Goal: Task Accomplishment & Management: Manage account settings

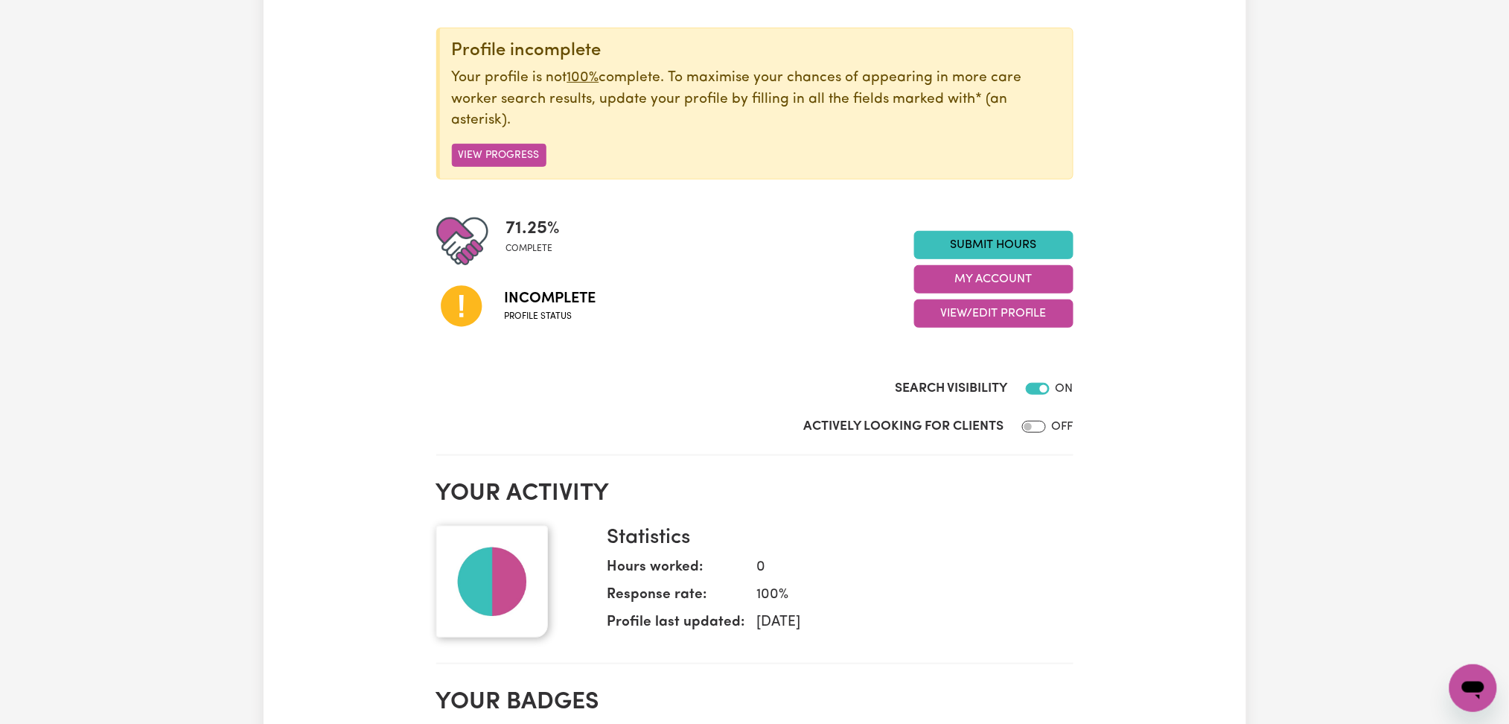
scroll to position [173, 0]
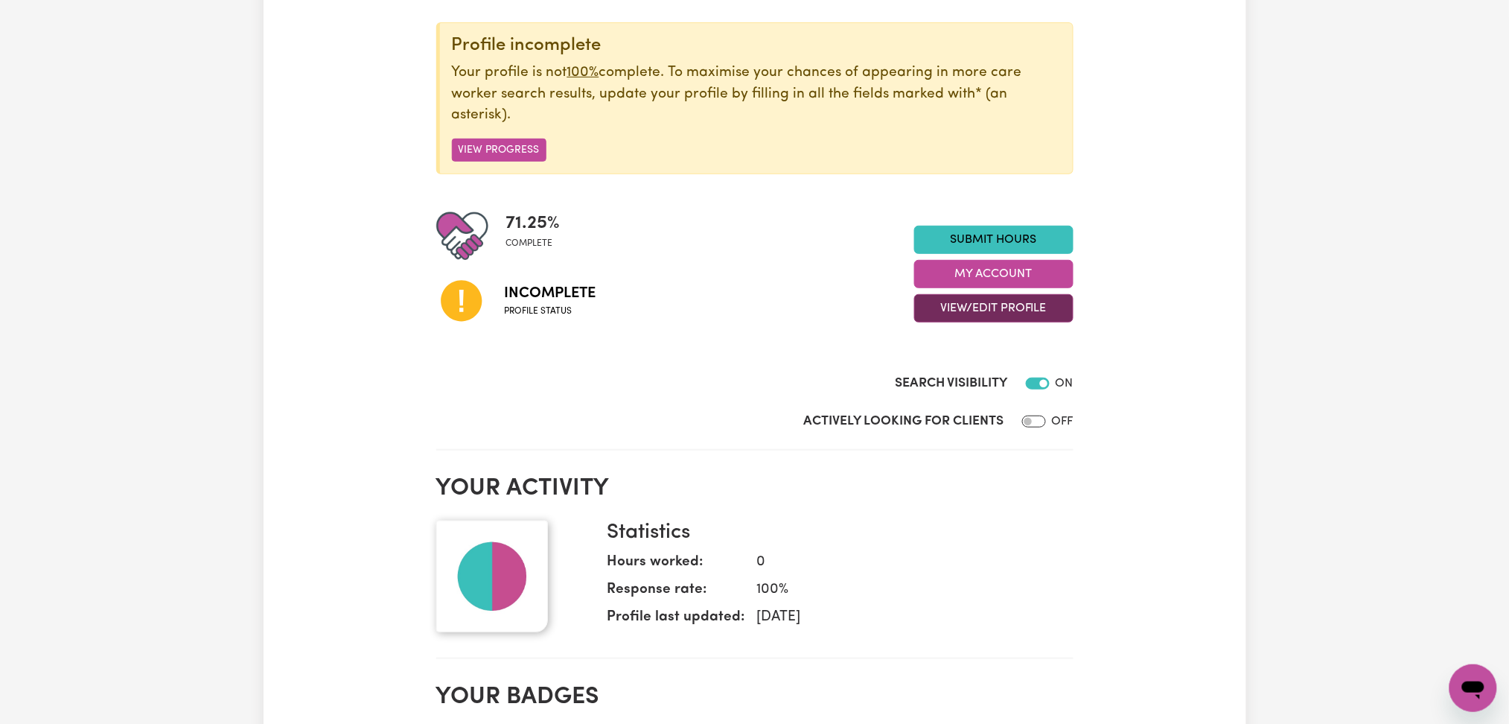
click at [924, 302] on button "View/Edit Profile" at bounding box center [993, 308] width 159 height 28
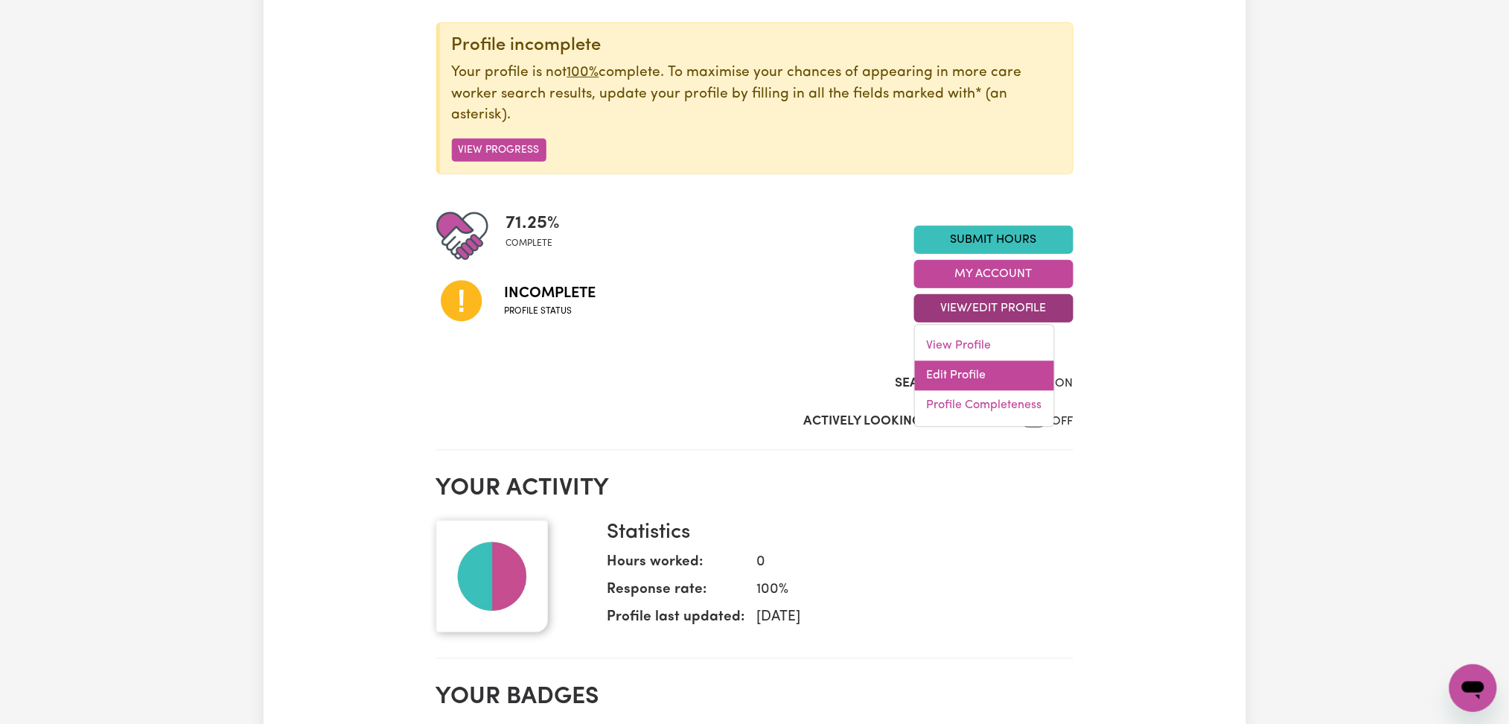
click at [936, 382] on link "Edit Profile" at bounding box center [984, 376] width 139 height 30
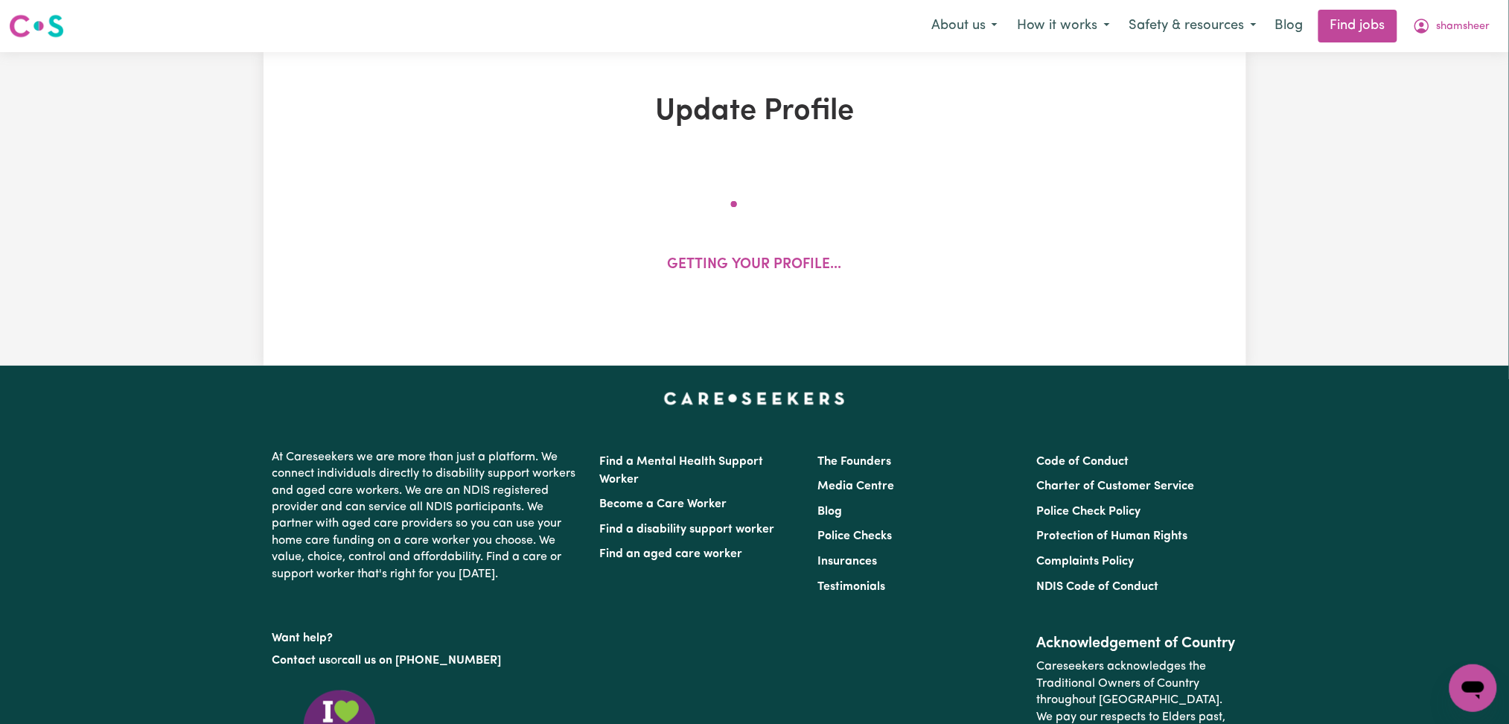
select select "[DEMOGRAPHIC_DATA]"
select select "Student Visa"
select select "Studying a healthcare related degree or qualification"
select select "38"
select select "40"
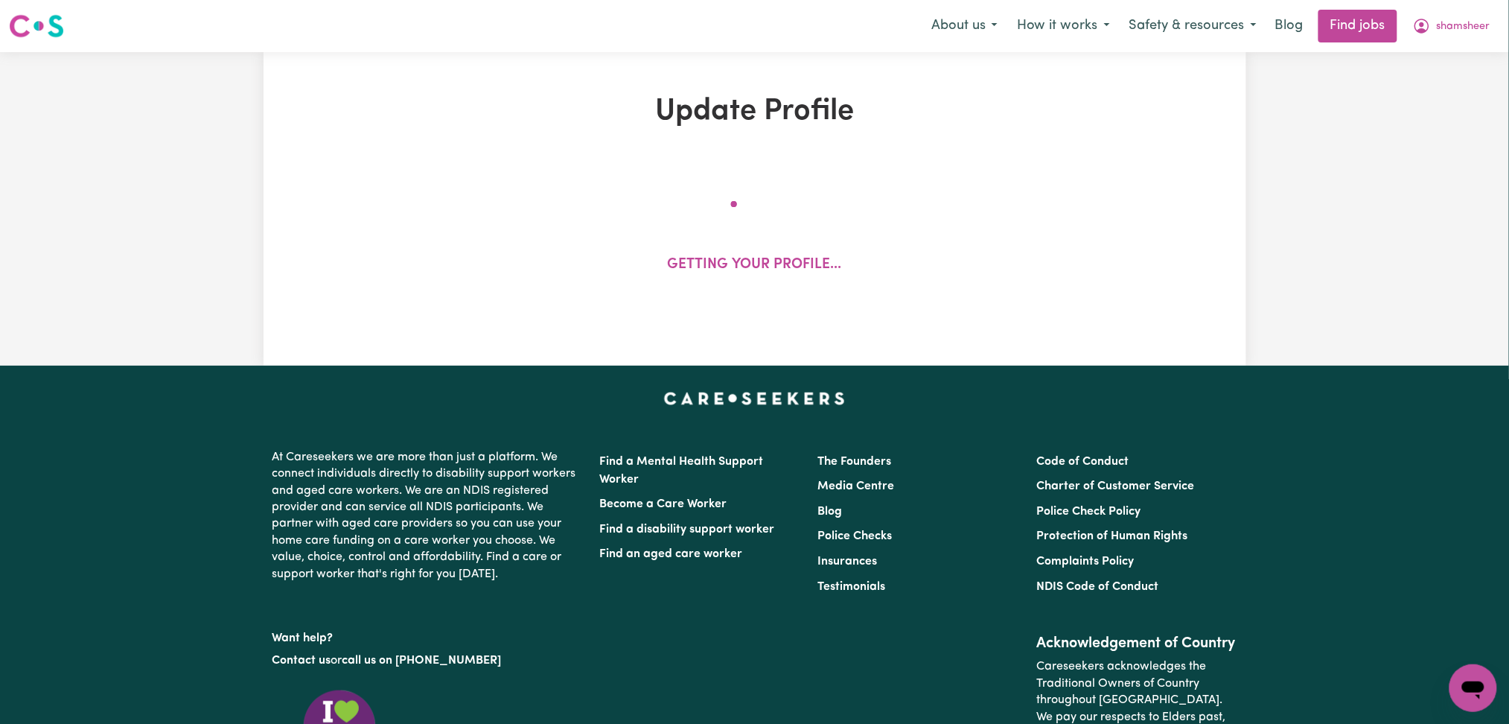
select select "40"
select select "42"
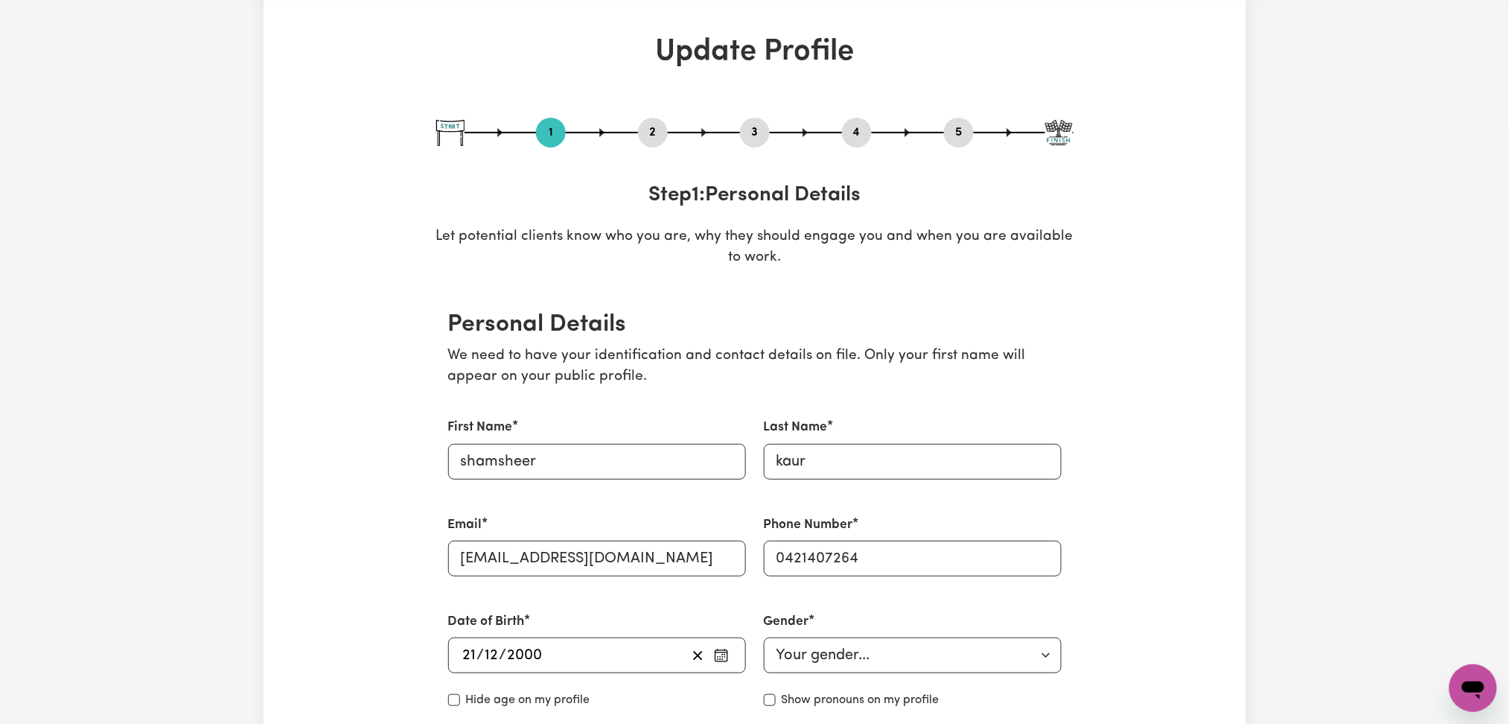
scroll to position [63, 0]
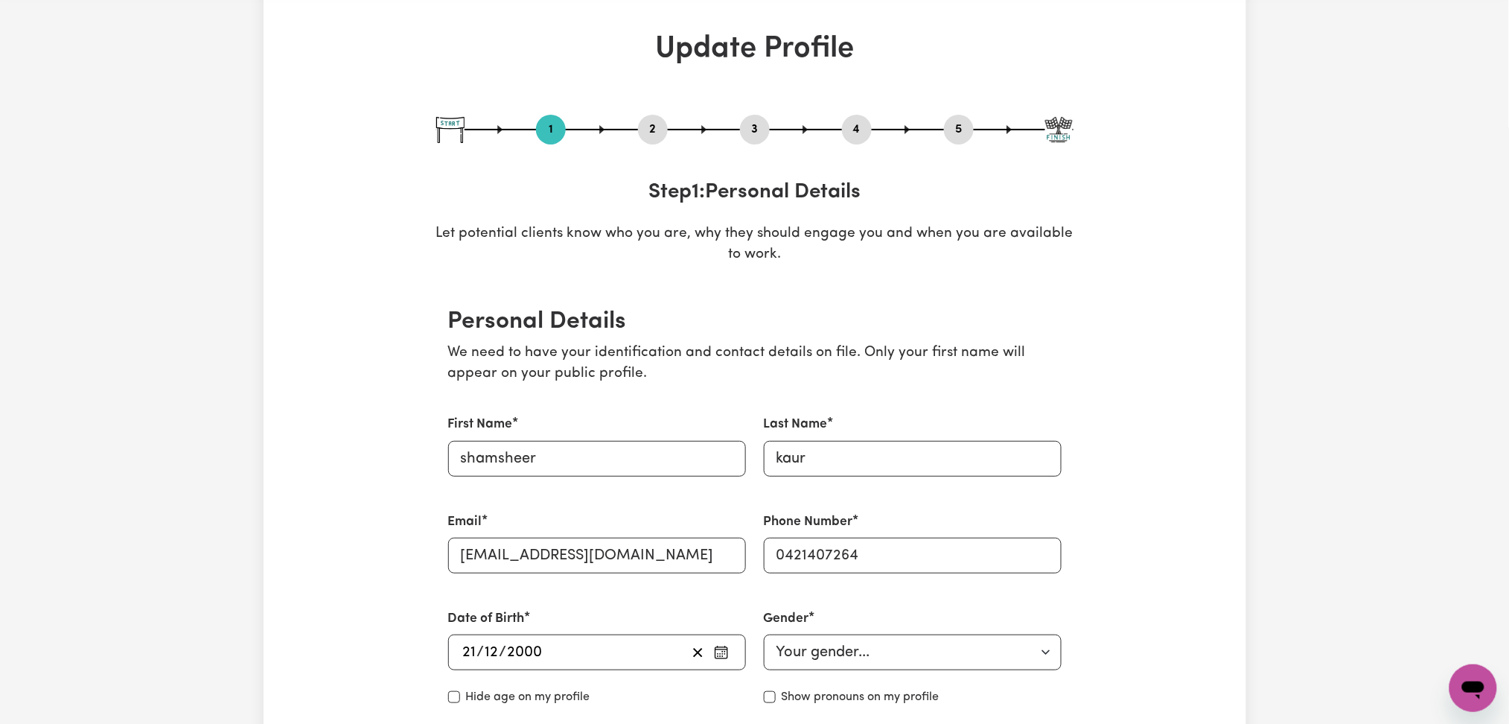
click at [555, 329] on h2 "Personal Details" at bounding box center [754, 321] width 613 height 28
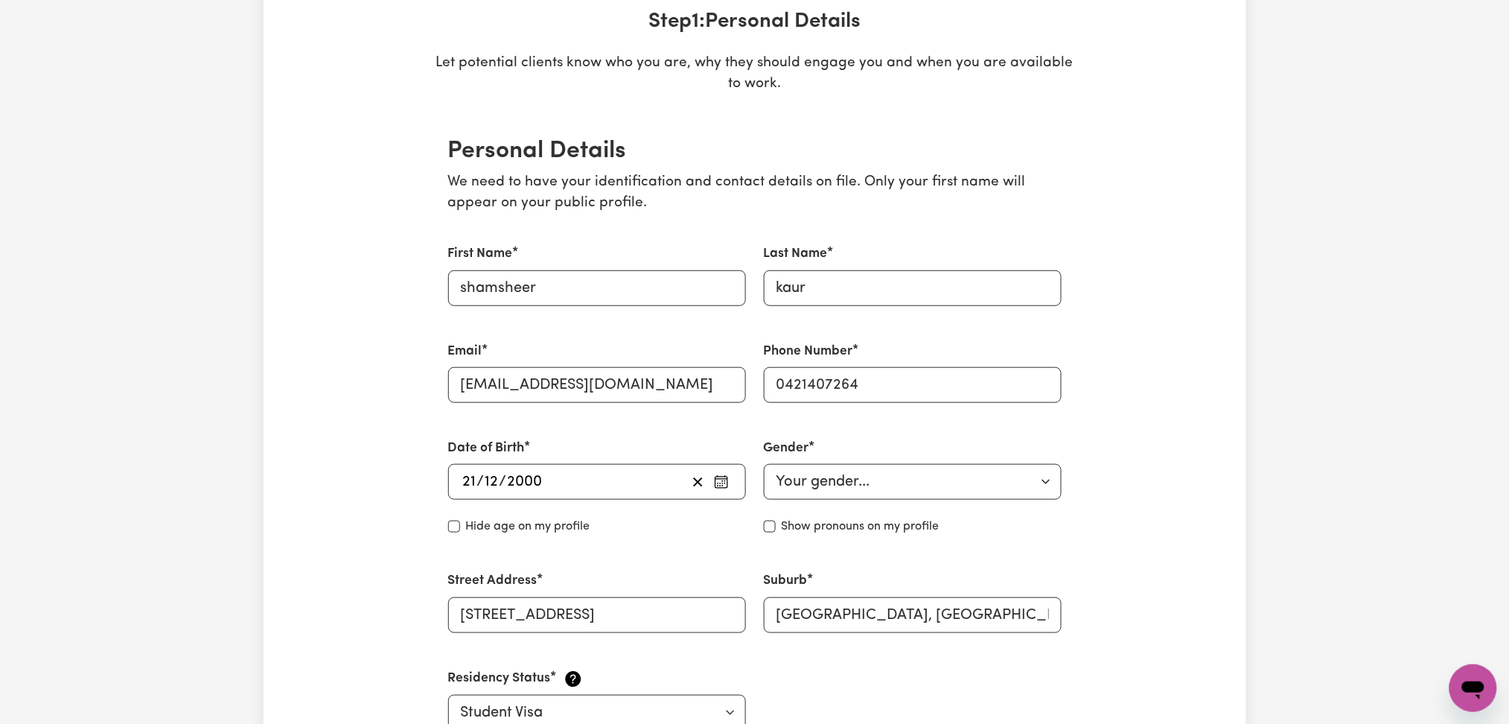
scroll to position [234, 0]
drag, startPoint x: 466, startPoint y: 287, endPoint x: 444, endPoint y: 288, distance: 21.6
click at [444, 288] on div "First Name [PERSON_NAME]" at bounding box center [597, 274] width 316 height 97
type input "Shamsheer"
drag, startPoint x: 784, startPoint y: 287, endPoint x: 747, endPoint y: 290, distance: 36.6
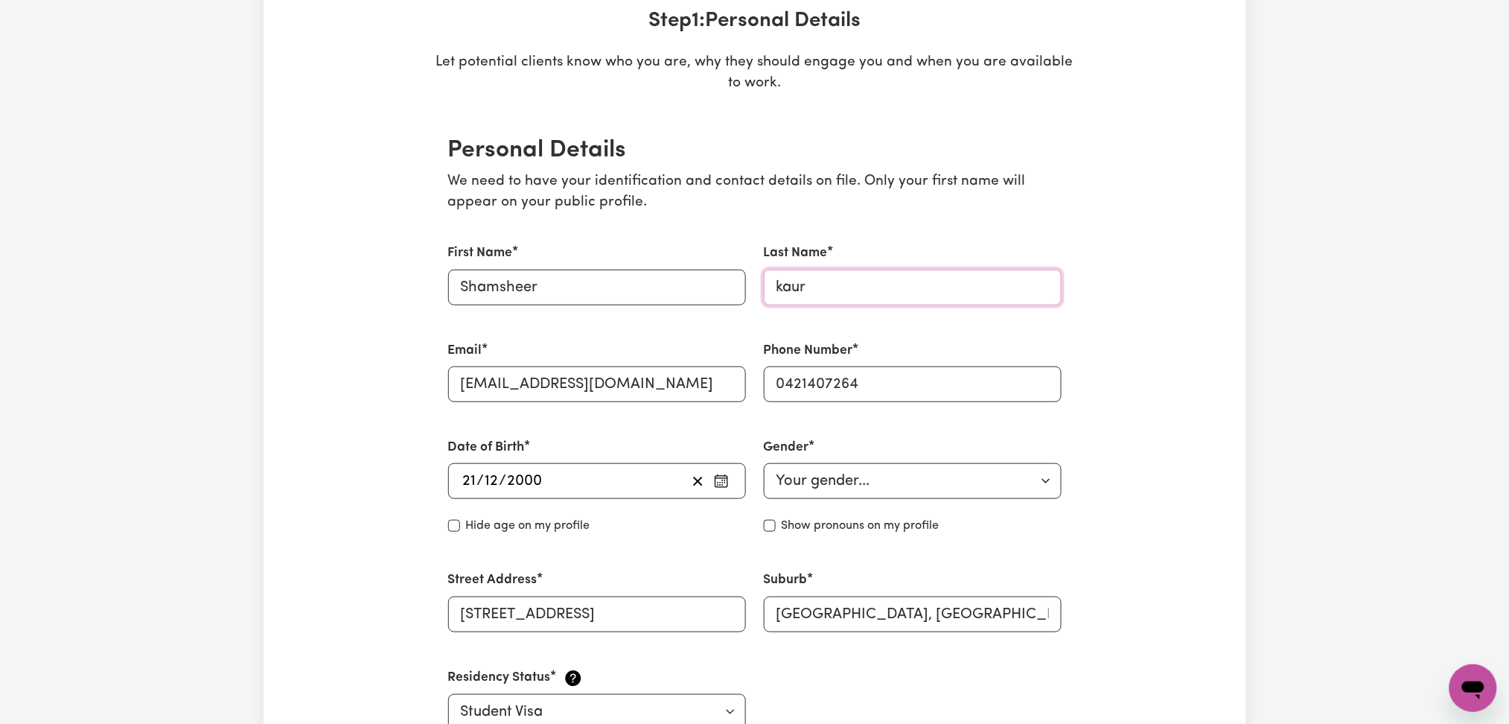
click at [747, 290] on div "First Name [PERSON_NAME] Last Name [PERSON_NAME] Email [EMAIL_ADDRESS][DOMAIN_N…" at bounding box center [754, 487] width 631 height 522
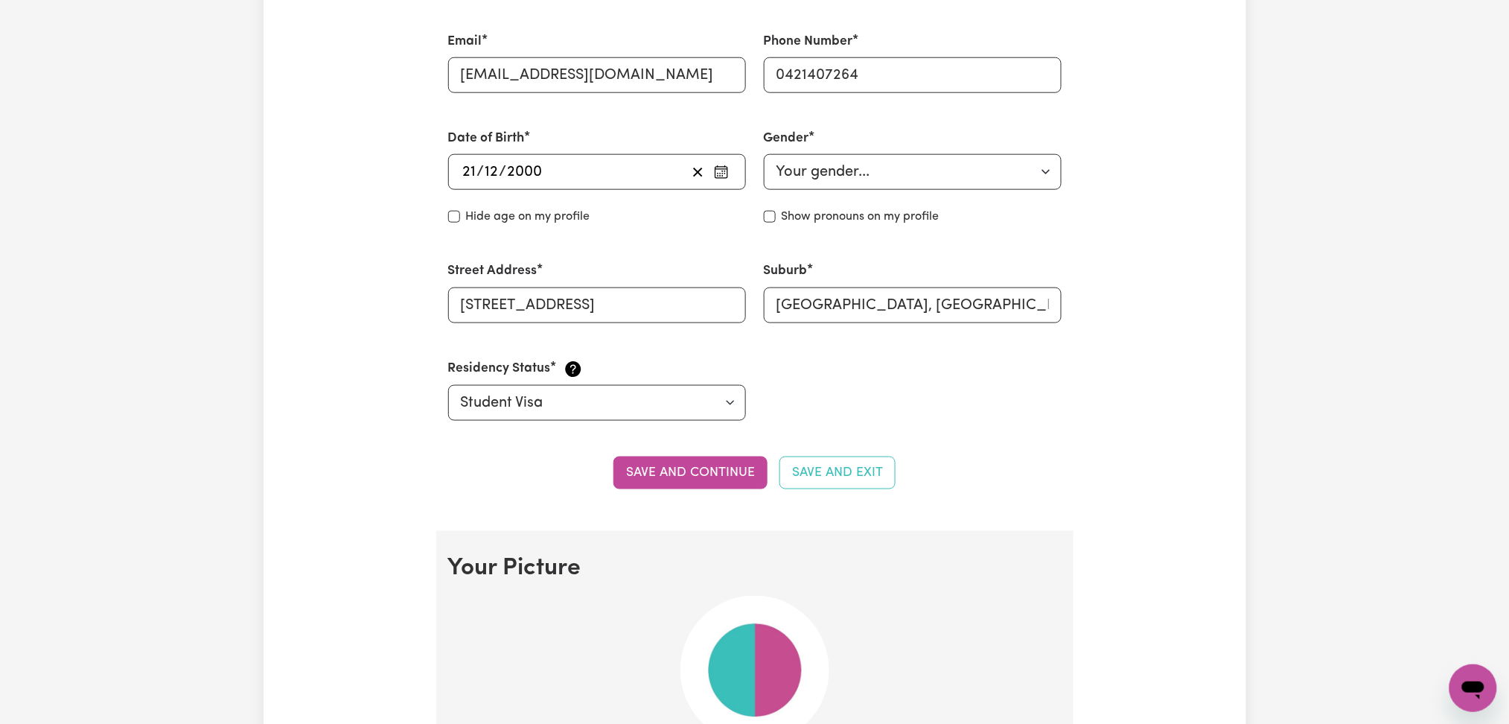
scroll to position [546, 0]
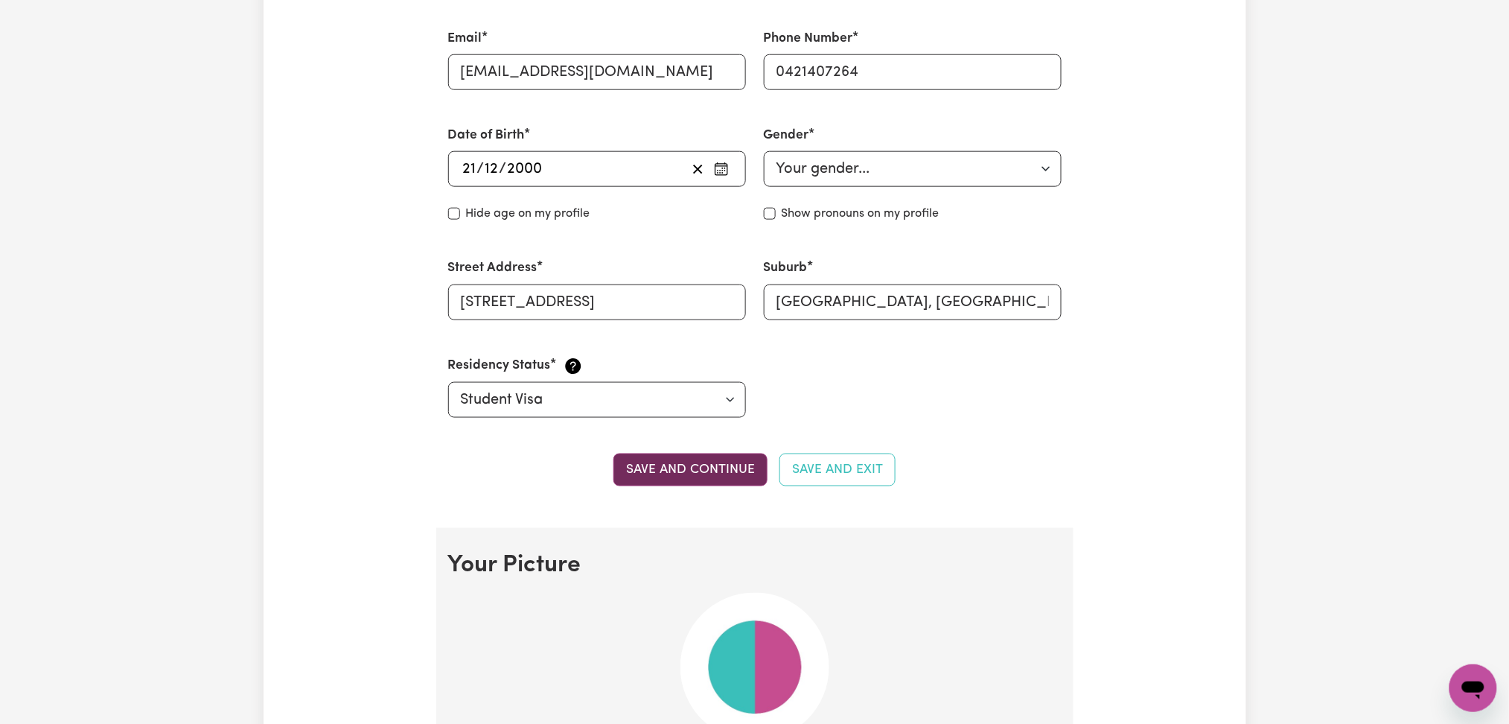
type input "Kaur"
click at [683, 464] on button "Save and continue" at bounding box center [690, 469] width 154 height 33
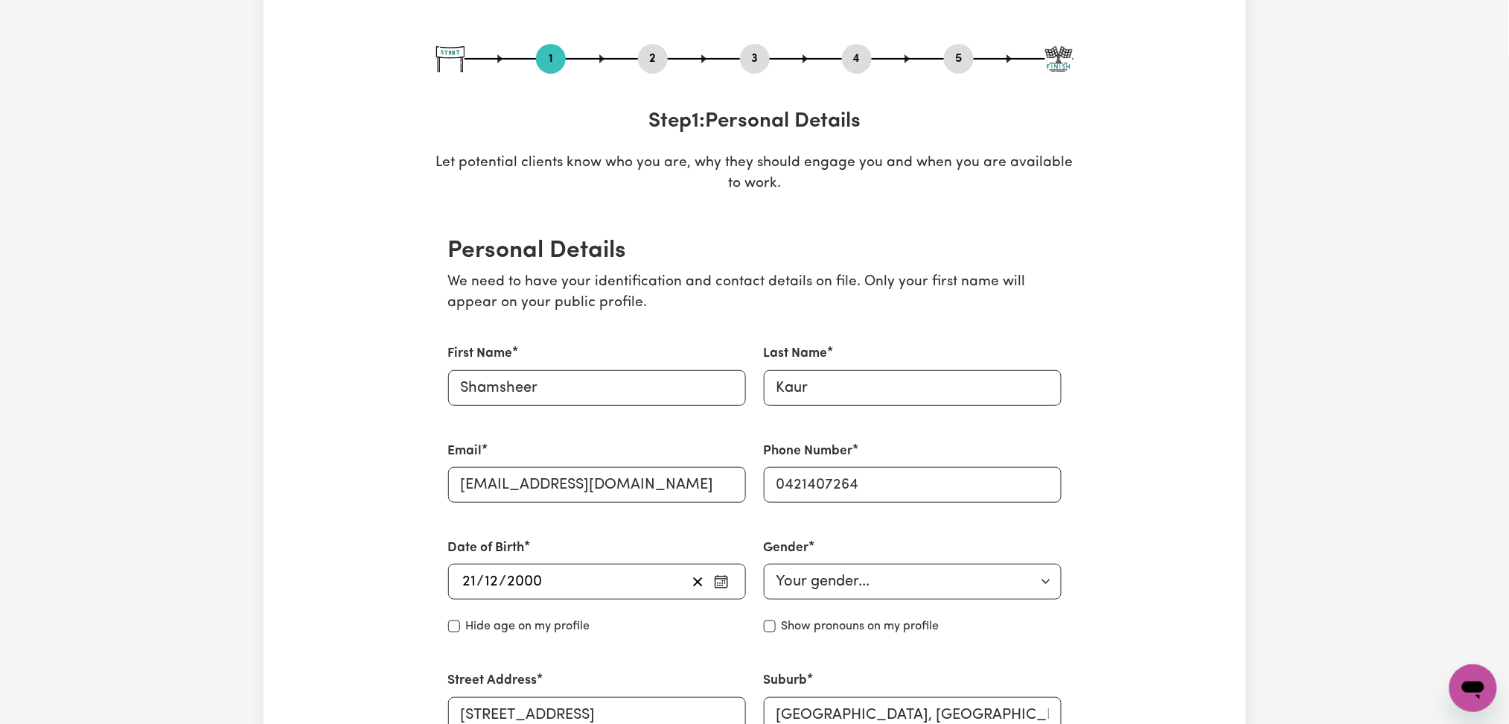
scroll to position [74, 0]
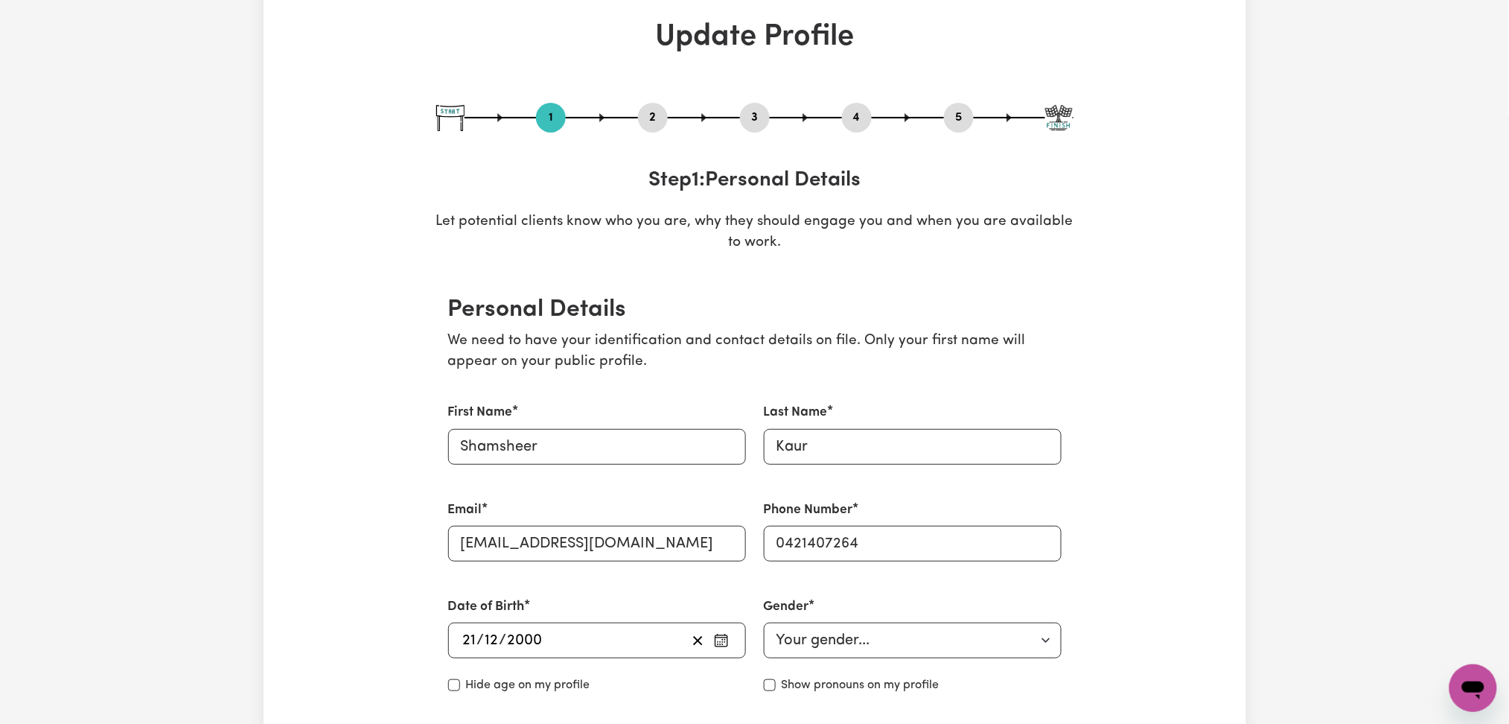
click at [655, 113] on button "2" at bounding box center [653, 117] width 30 height 19
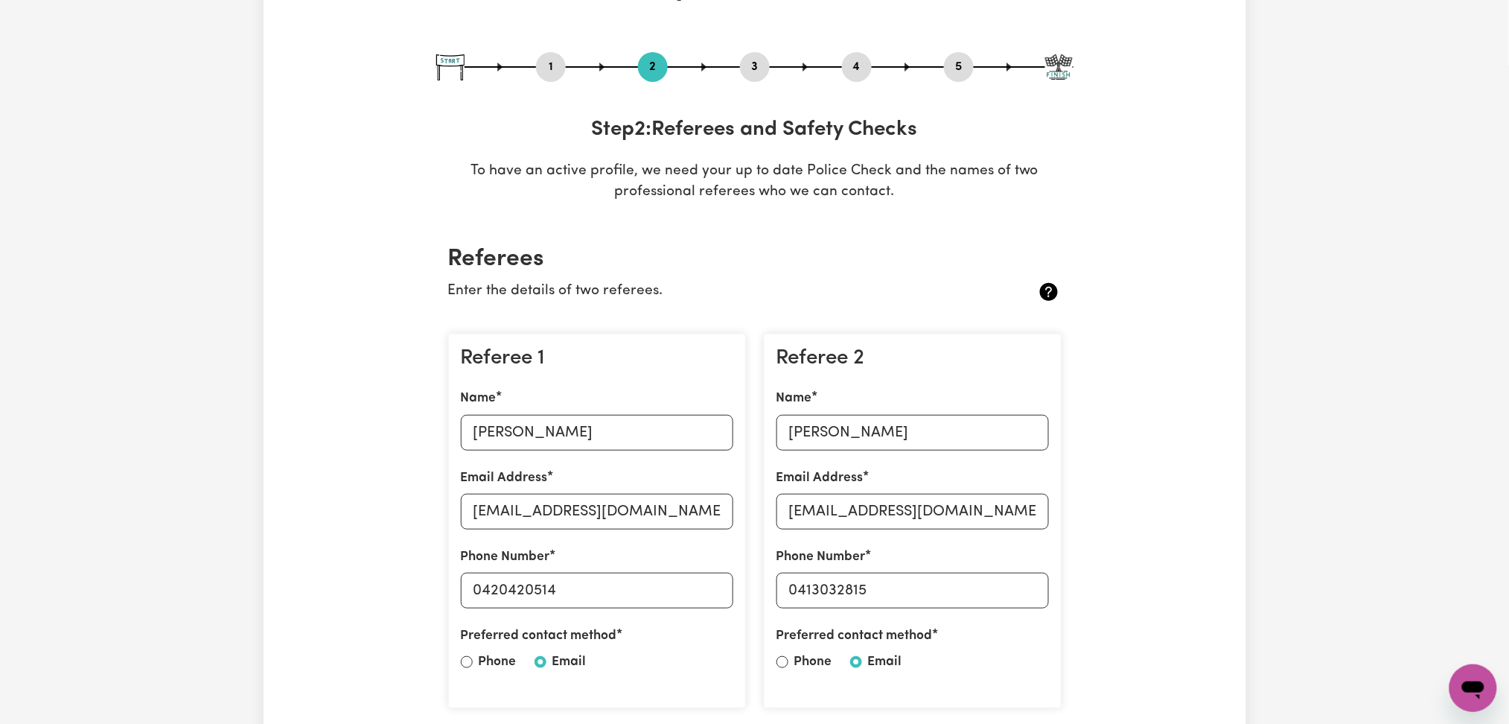
scroll to position [135, 0]
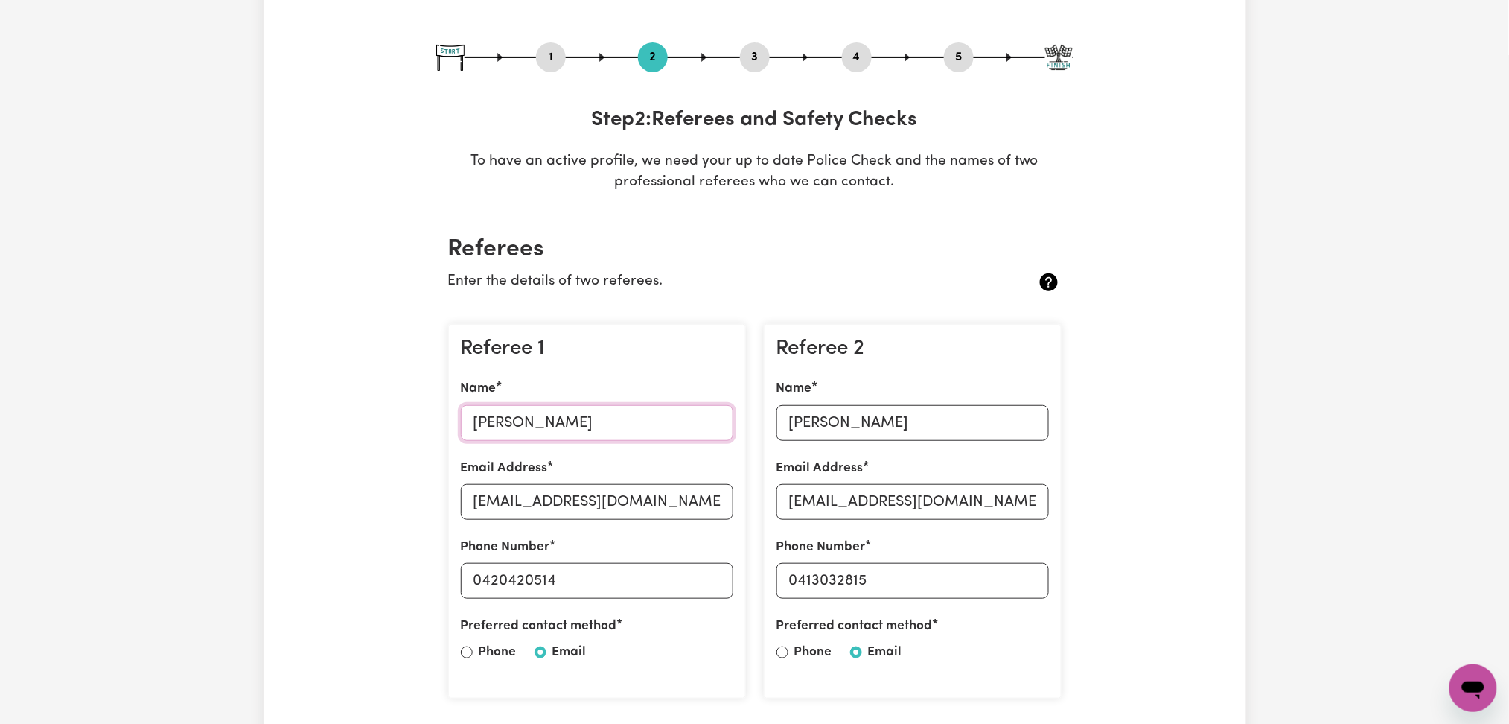
click at [598, 418] on input "[PERSON_NAME]" at bounding box center [597, 423] width 272 height 36
click at [681, 506] on input "[EMAIL_ADDRESS][DOMAIN_NAME]" at bounding box center [597, 502] width 272 height 36
drag, startPoint x: 485, startPoint y: 582, endPoint x: 601, endPoint y: 585, distance: 116.9
click at [601, 585] on input "0420420514" at bounding box center [597, 581] width 272 height 36
click at [880, 406] on input "[PERSON_NAME]" at bounding box center [912, 423] width 272 height 36
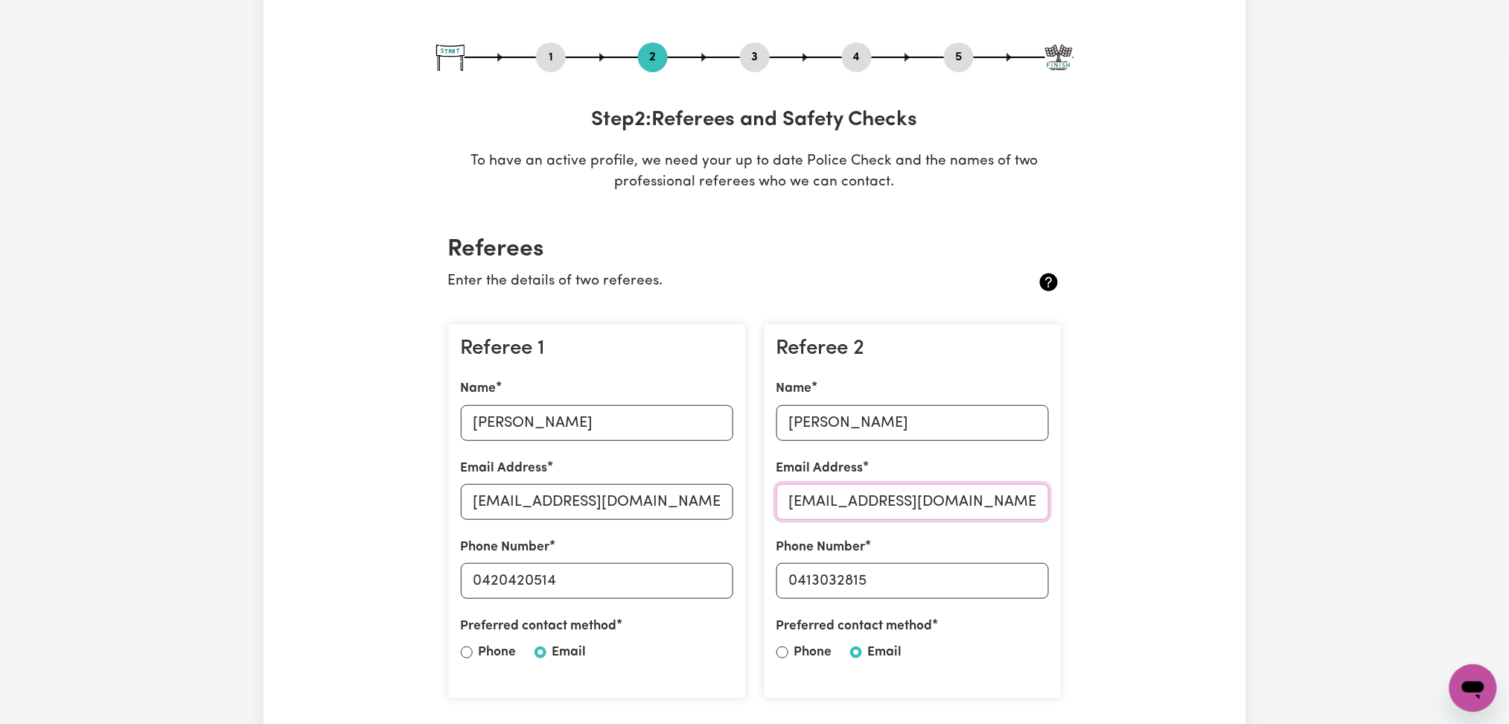
click at [885, 494] on input "[EMAIL_ADDRESS][DOMAIN_NAME]" at bounding box center [912, 502] width 272 height 36
drag, startPoint x: 801, startPoint y: 581, endPoint x: 930, endPoint y: 574, distance: 129.0
click at [930, 574] on input "0413032815" at bounding box center [912, 581] width 272 height 36
click at [834, 227] on section "Referees Enter the details of two referees. Referee 1 Name [PERSON_NAME] Email …" at bounding box center [754, 515] width 637 height 609
click at [858, 52] on button "4" at bounding box center [857, 57] width 30 height 19
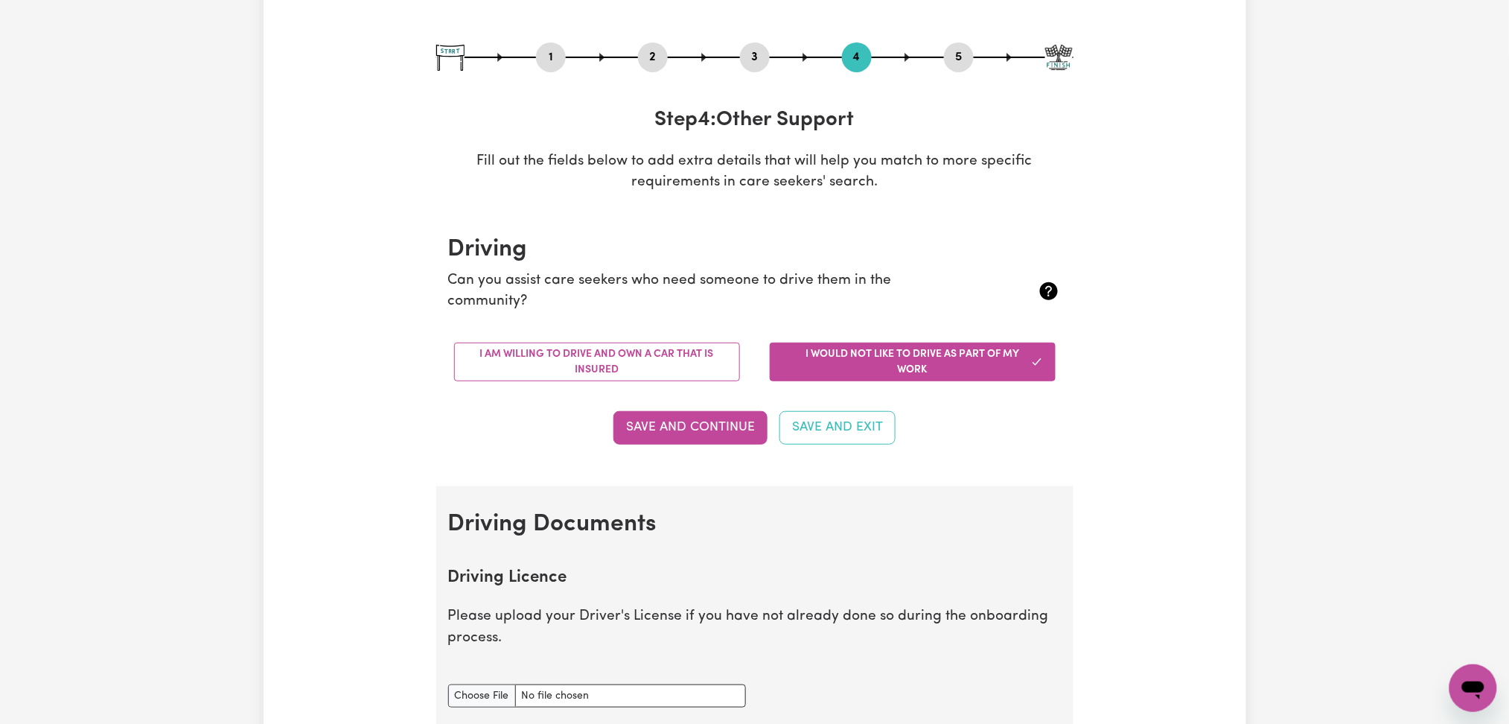
click at [960, 62] on button "5" at bounding box center [959, 57] width 30 height 19
select select "I am providing services privately on my own"
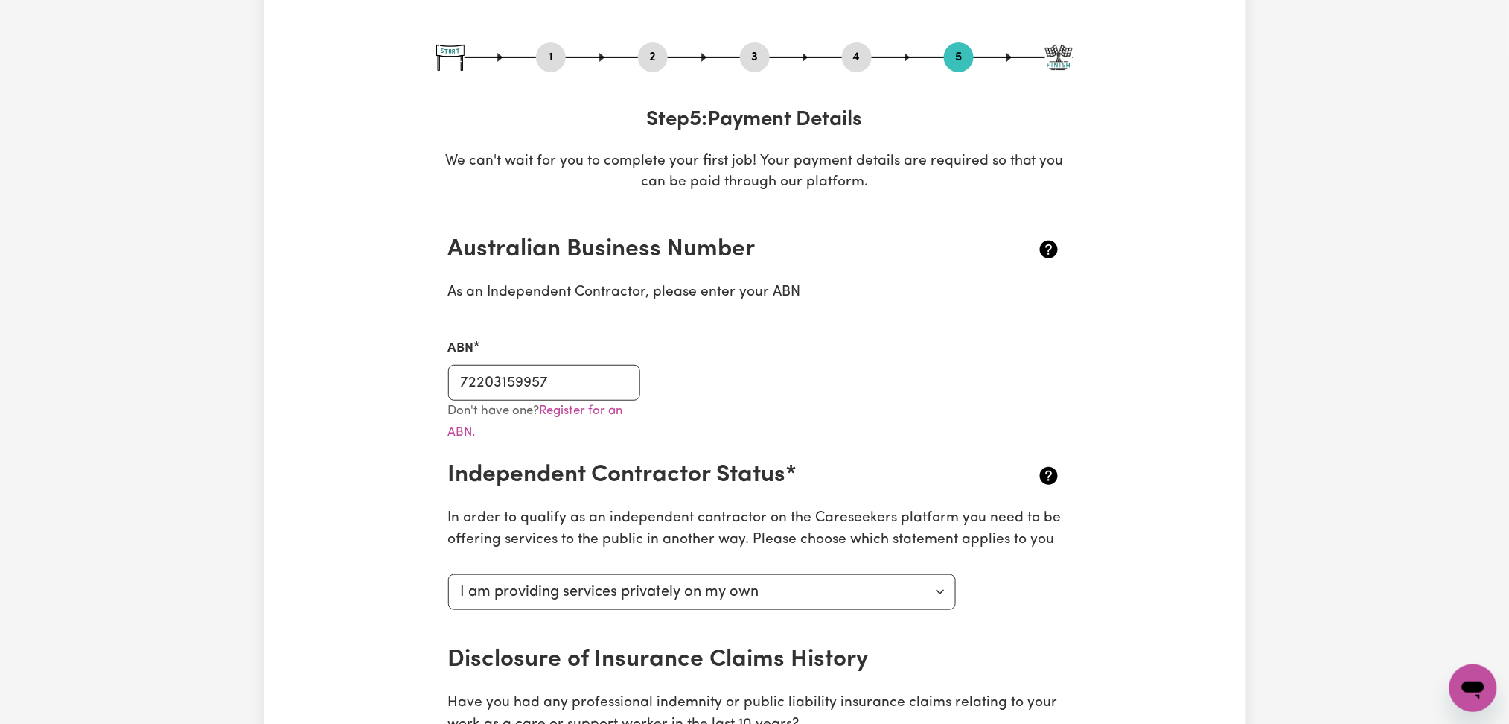
click at [960, 62] on button "5" at bounding box center [959, 57] width 30 height 19
click at [558, 391] on input "72203159957" at bounding box center [544, 383] width 193 height 36
click at [757, 51] on button "3" at bounding box center [755, 57] width 30 height 19
select select "2023"
select select "2025"
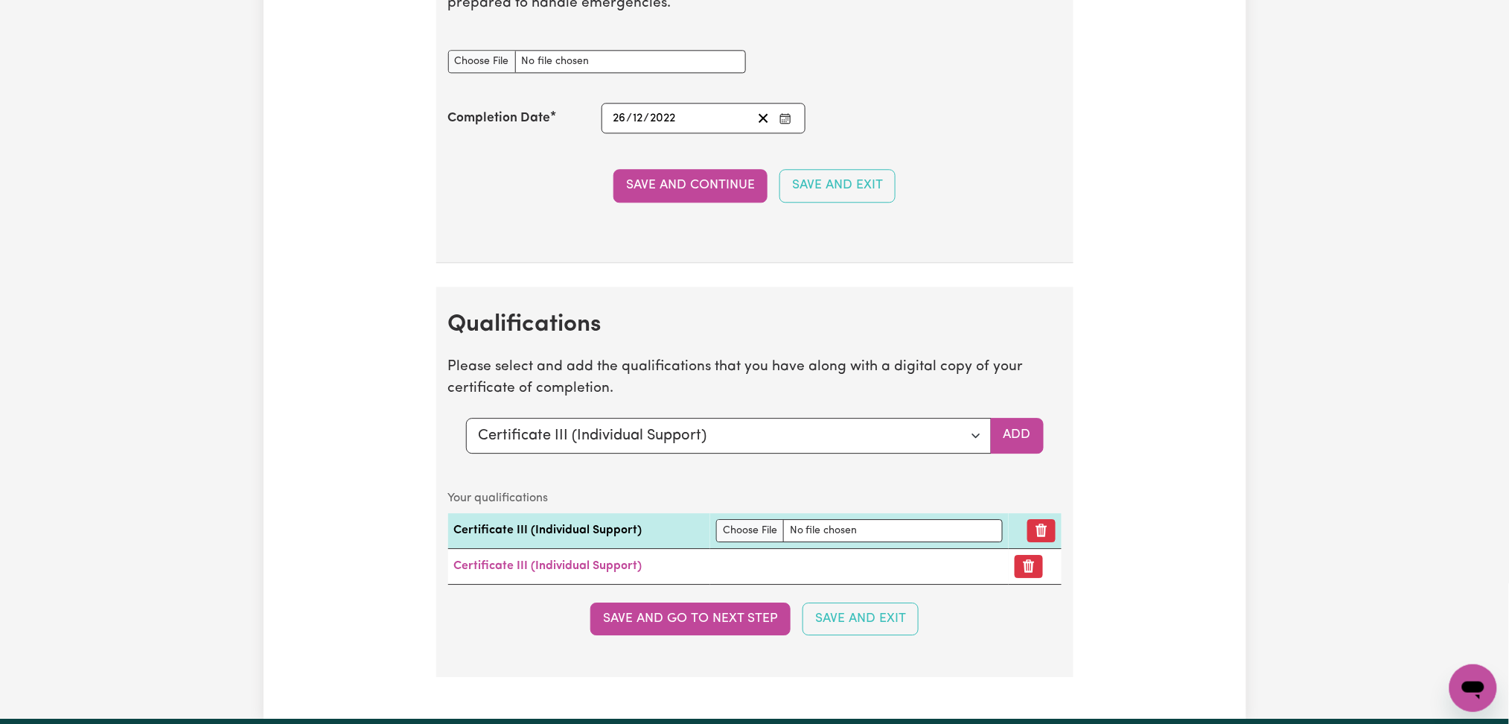
scroll to position [3389, 0]
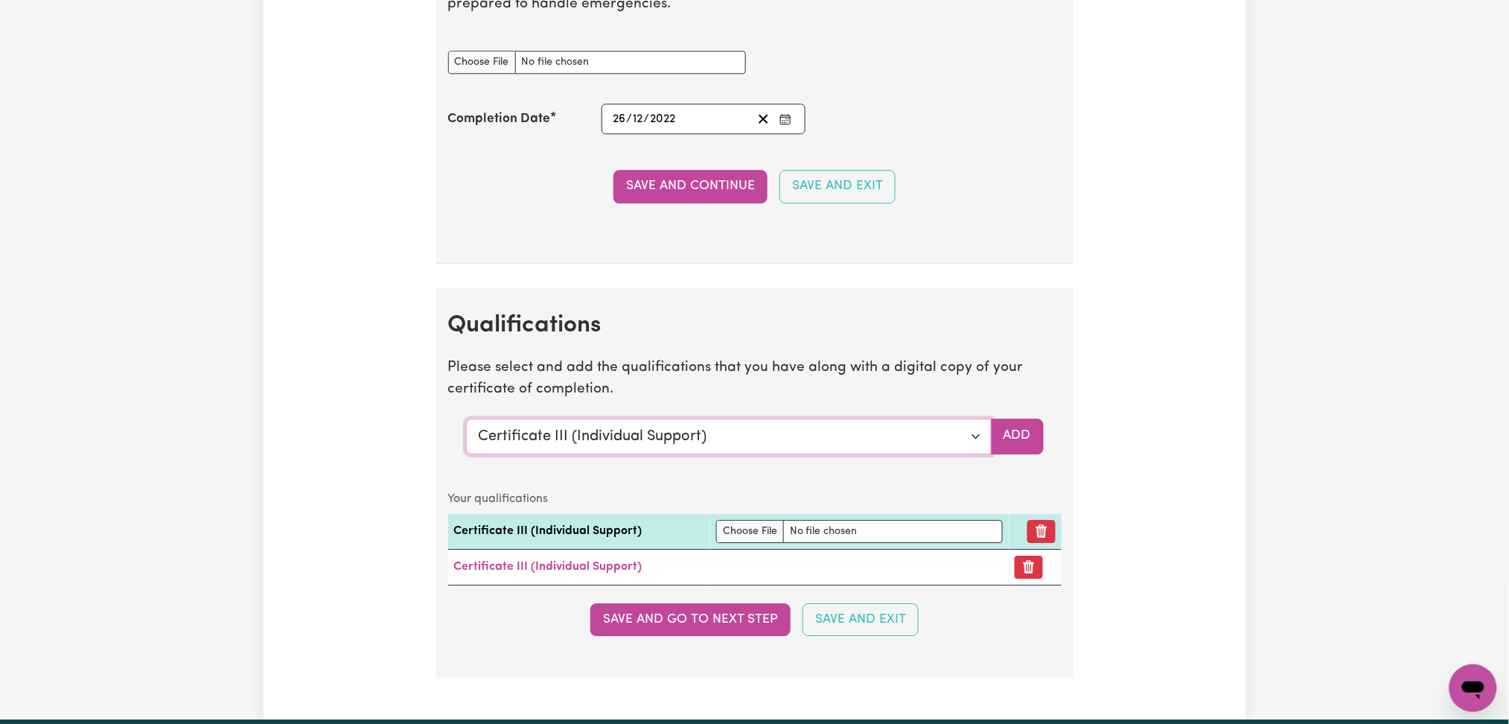
click at [924, 435] on select "Select a qualification to add... Certificate III (Individual Support) Certifica…" at bounding box center [729, 436] width 526 height 36
select select "Bachelor of Nursing - Overseas qualification"
click at [466, 421] on select "Select a qualification to add... Certificate III (Individual Support) Certifica…" at bounding box center [729, 436] width 526 height 36
click at [1009, 439] on button "Add" at bounding box center [1017, 436] width 53 height 36
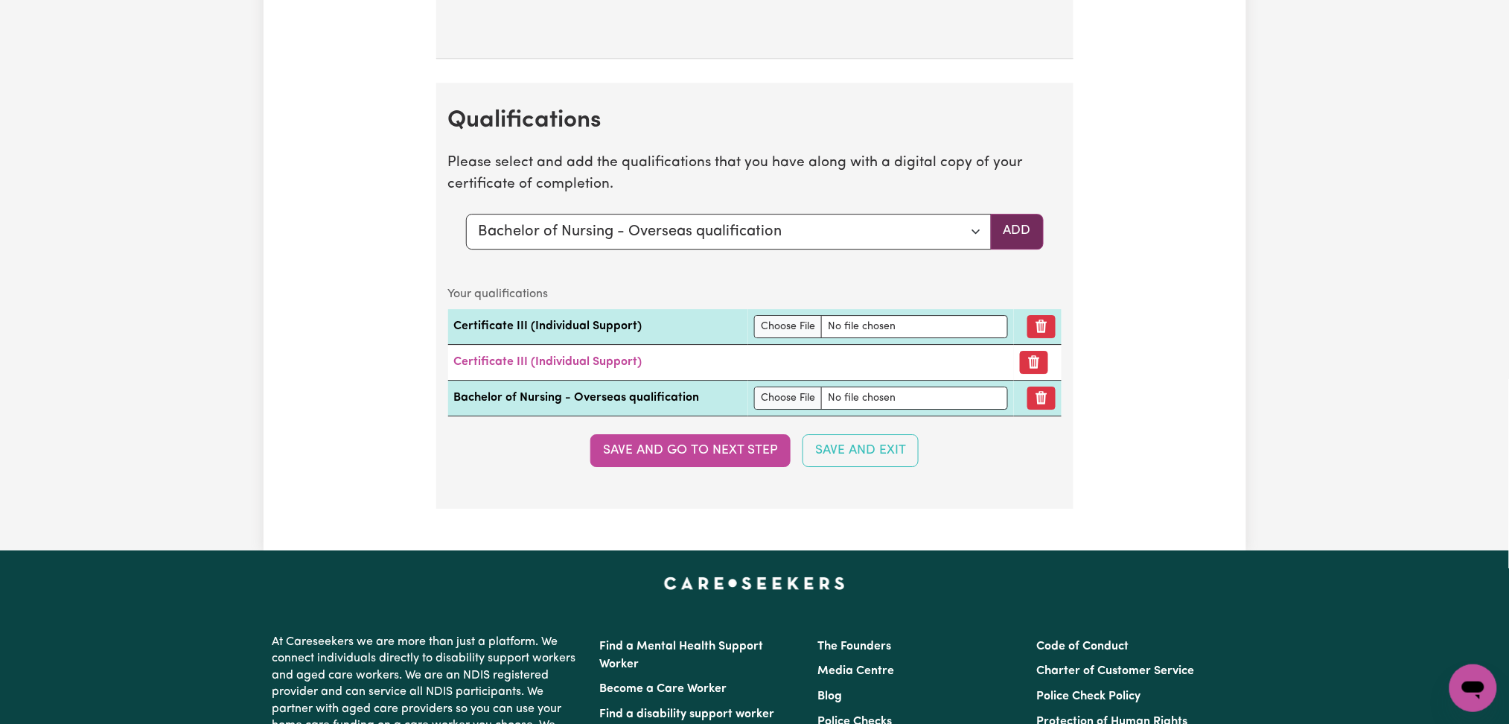
scroll to position [3595, 0]
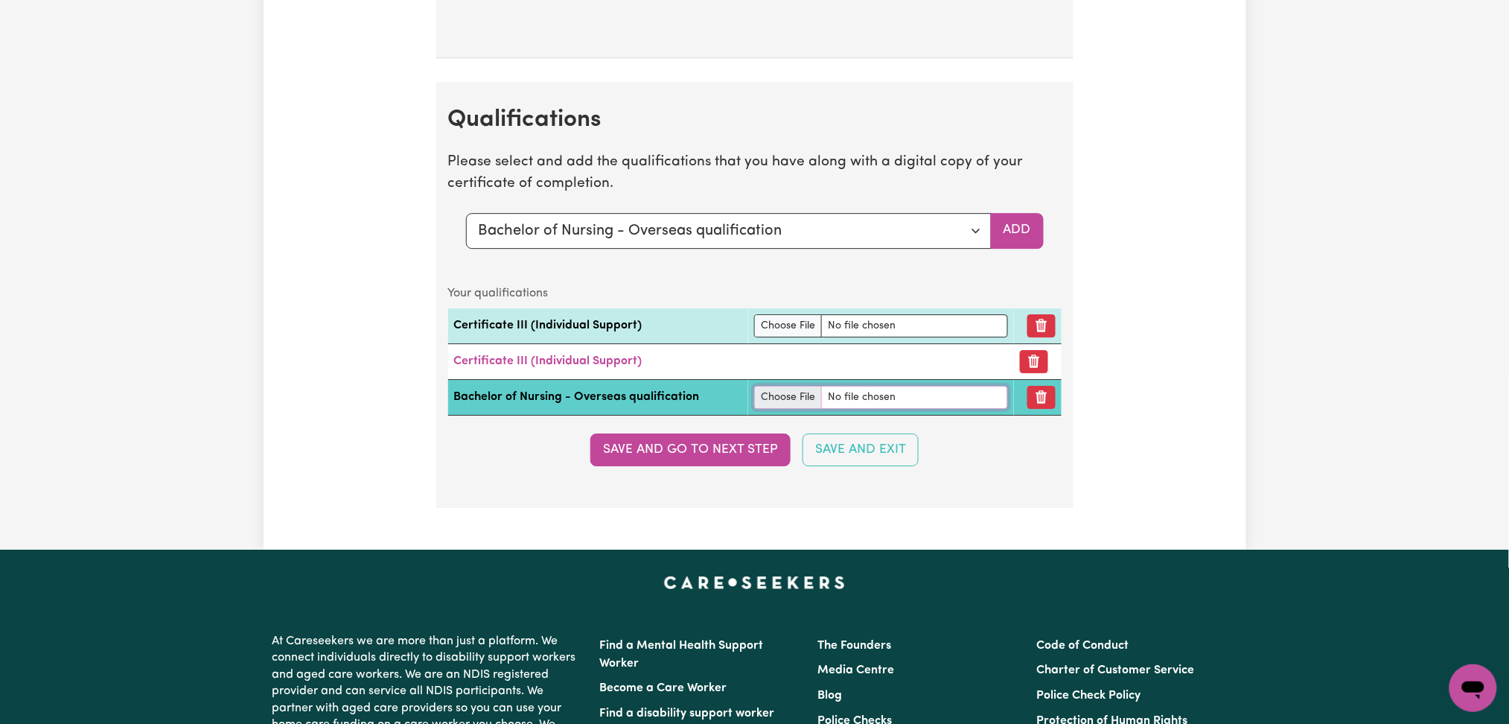
click at [790, 403] on input "file" at bounding box center [881, 397] width 254 height 23
type input "C:\fakepath\[PERSON_NAME] BS in Nursing - overseas qualification.pdf"
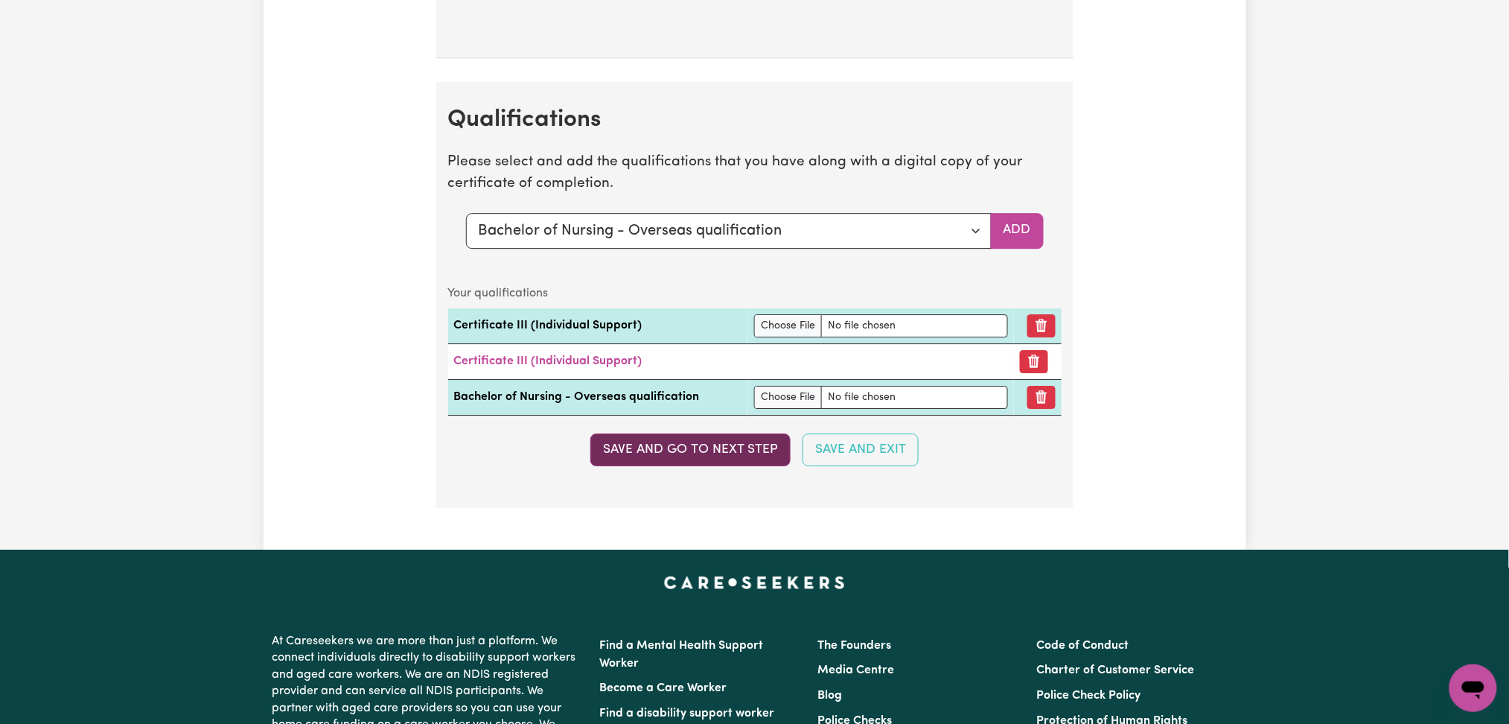
click at [721, 462] on button "Save and go to next step" at bounding box center [690, 449] width 200 height 33
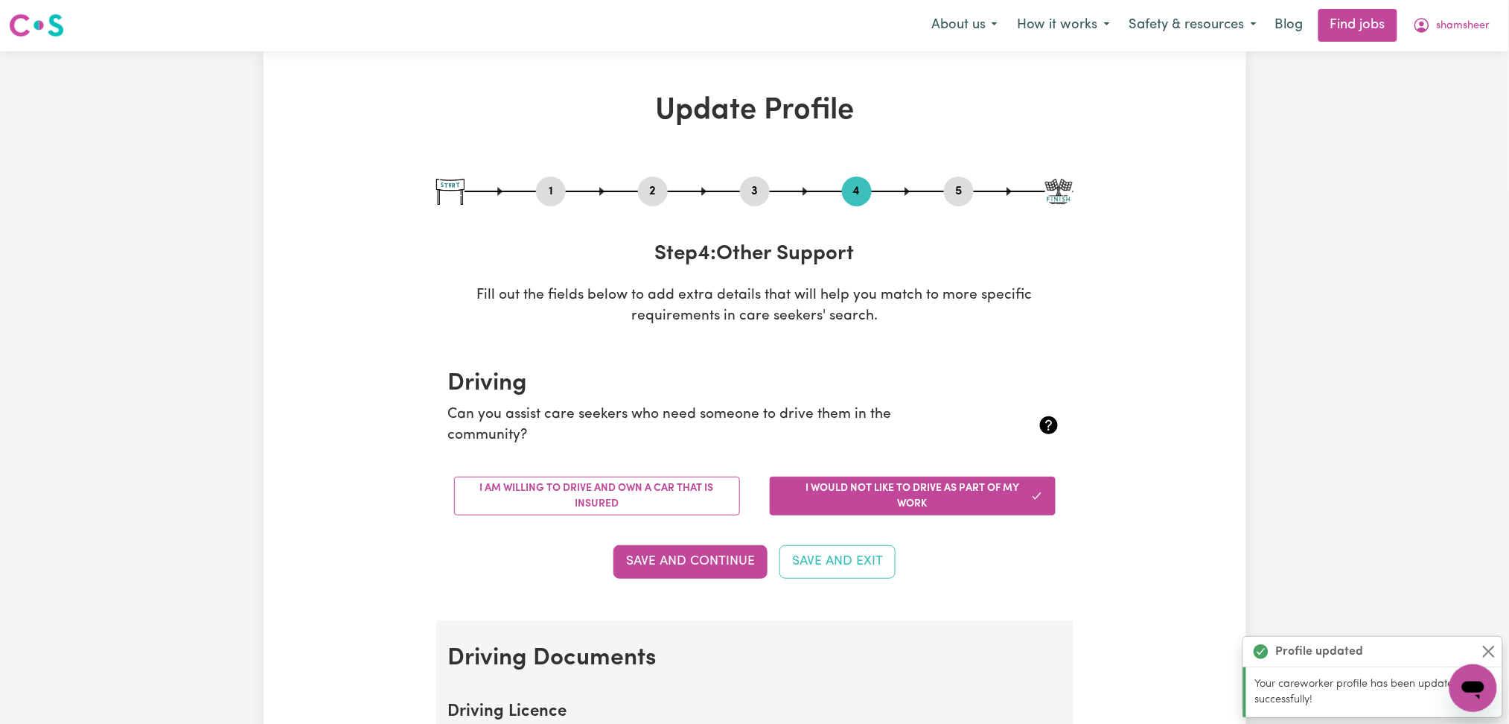
scroll to position [0, 0]
click at [1461, 31] on span "shamsheer" at bounding box center [1464, 27] width 54 height 16
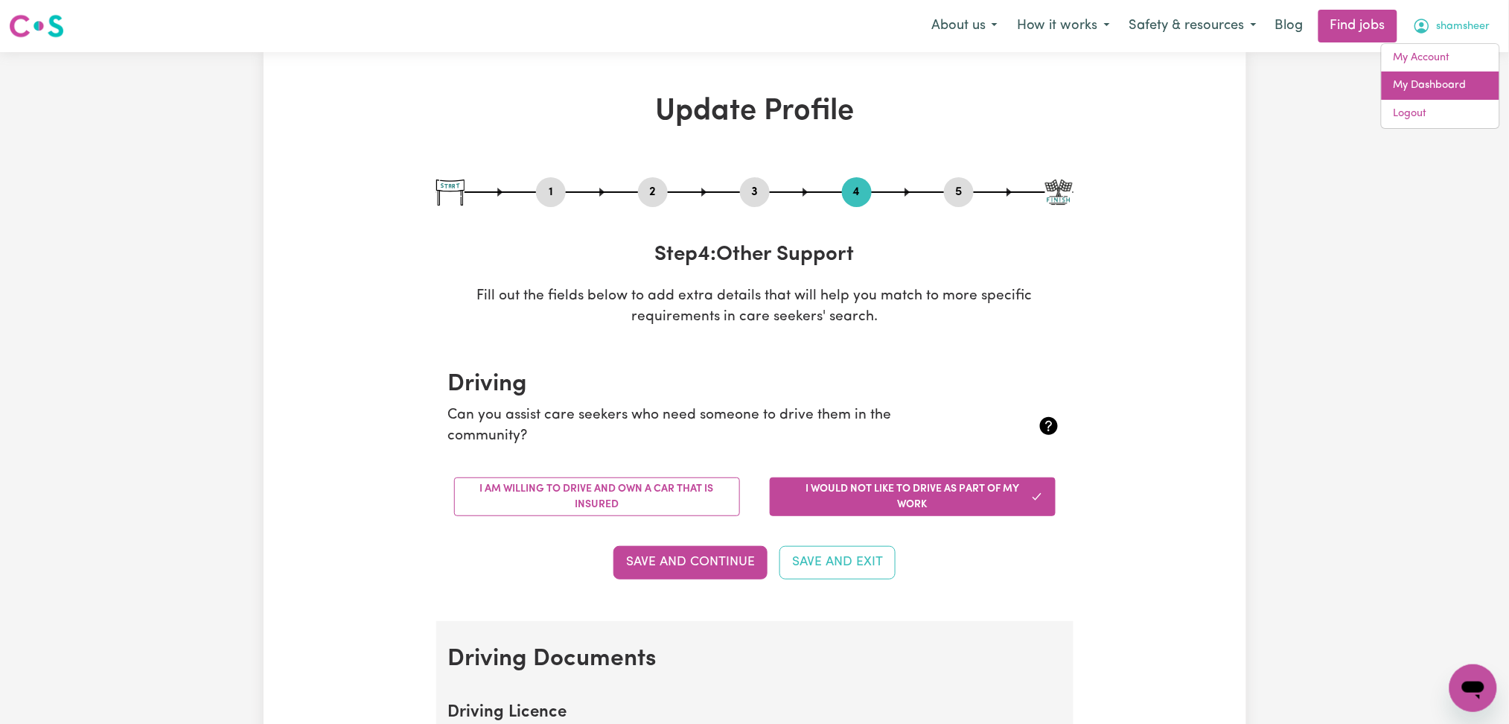
click at [1436, 90] on link "My Dashboard" at bounding box center [1441, 85] width 118 height 28
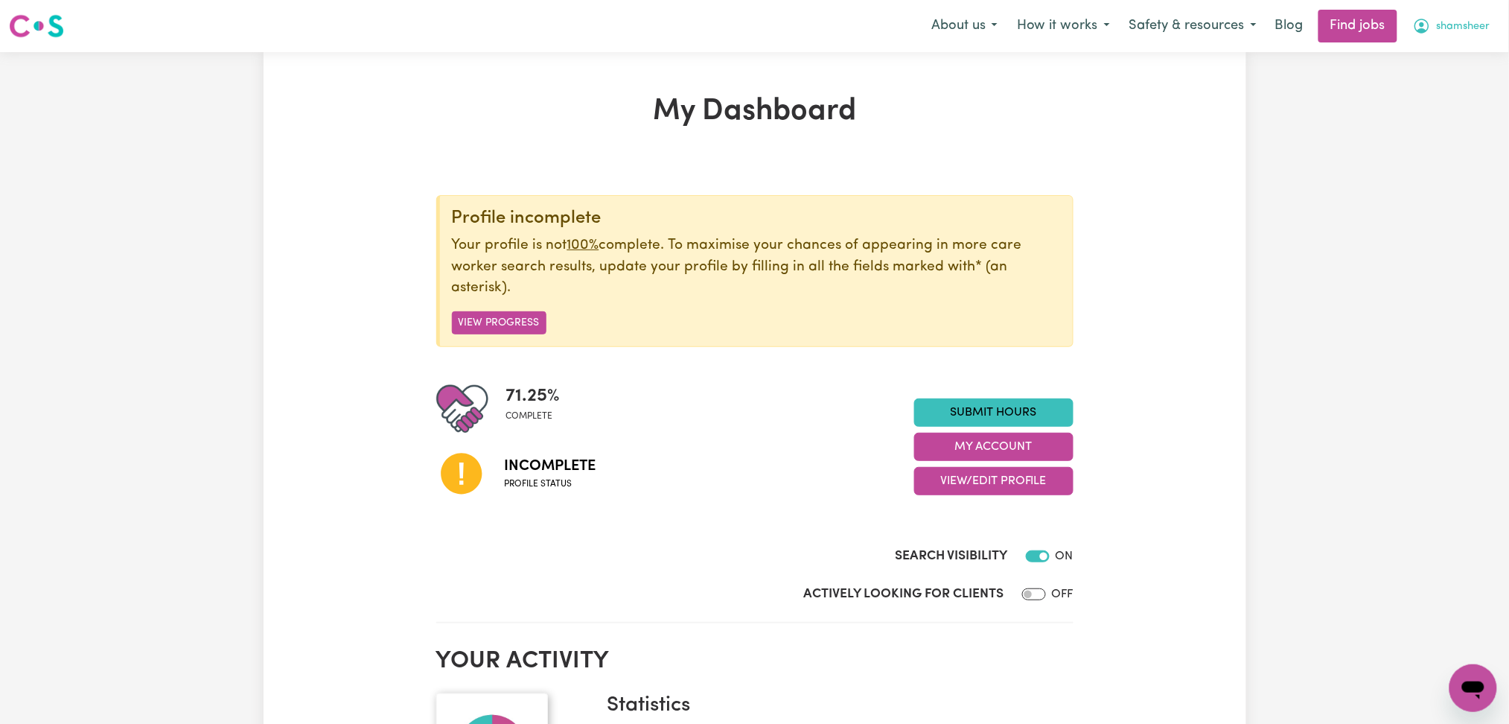
click at [1470, 36] on button "shamsheer" at bounding box center [1451, 25] width 97 height 31
click at [1424, 104] on link "Logout" at bounding box center [1441, 114] width 118 height 28
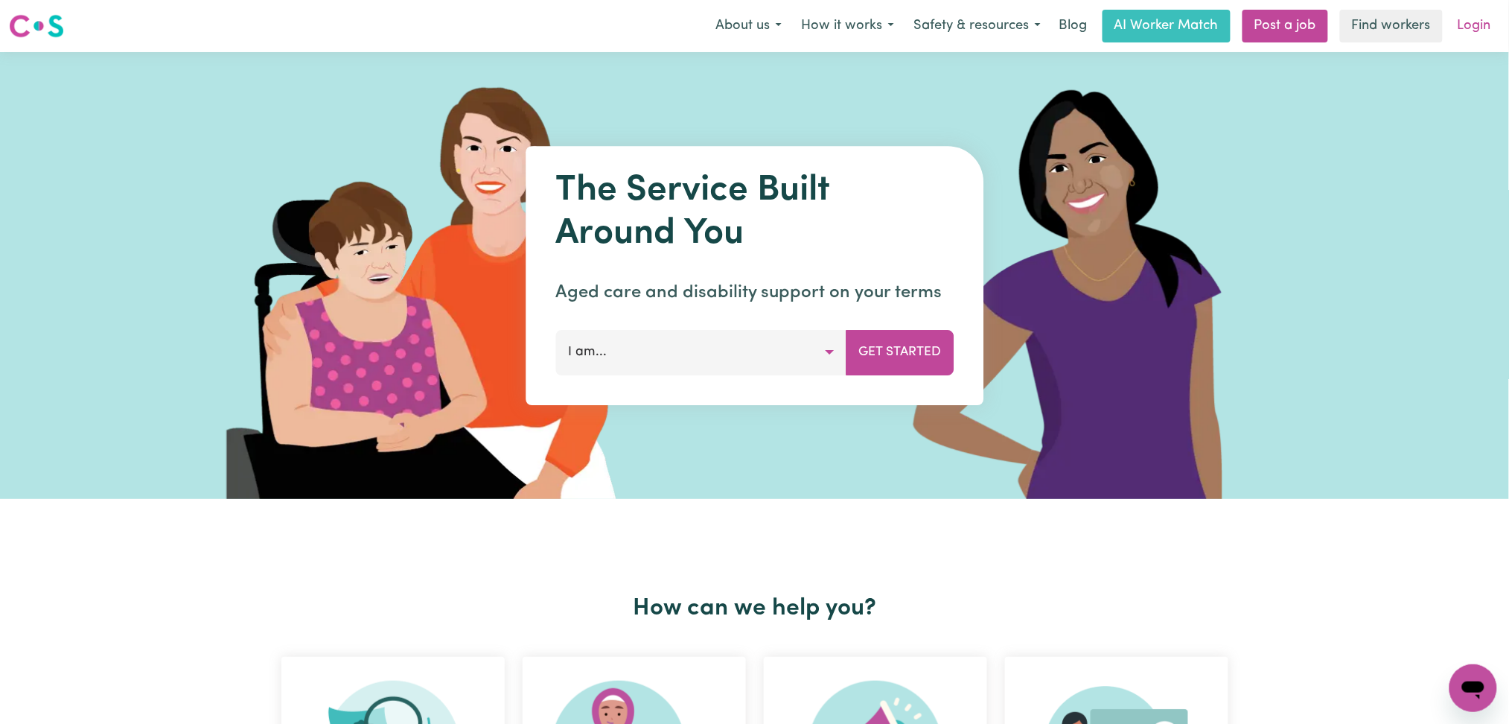
click at [1472, 29] on link "Login" at bounding box center [1474, 26] width 51 height 33
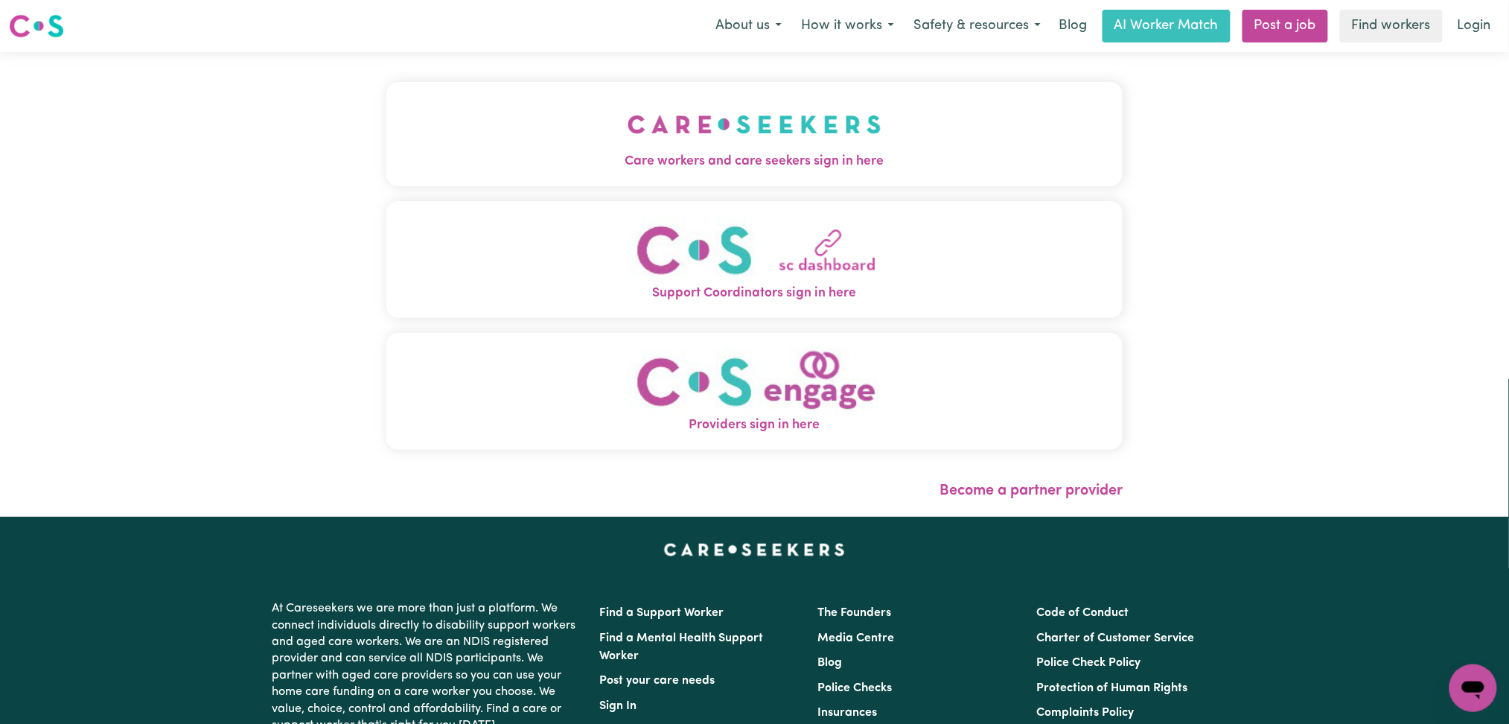
click at [683, 144] on img "Care workers and care seekers sign in here" at bounding box center [755, 124] width 254 height 55
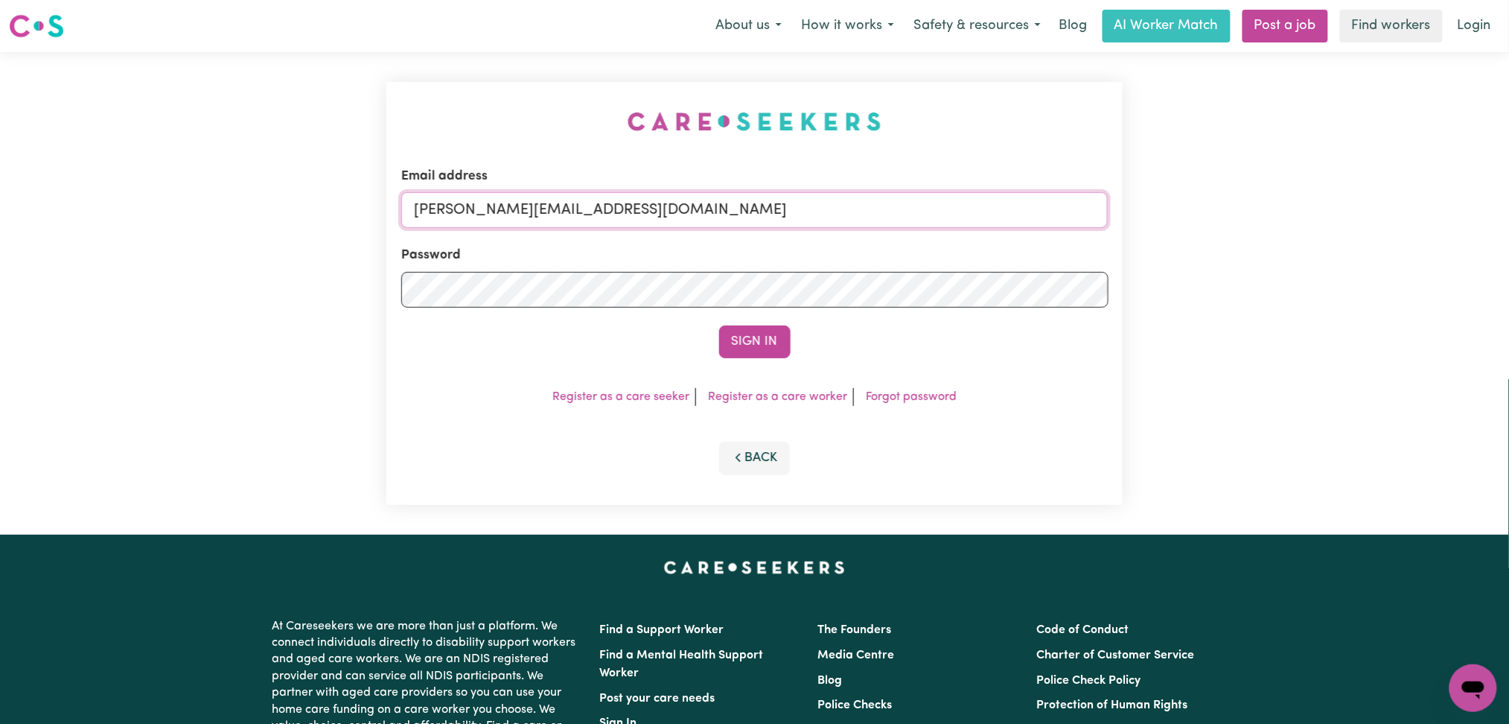
click at [563, 208] on input "[PERSON_NAME][EMAIL_ADDRESS][DOMAIN_NAME]" at bounding box center [754, 210] width 707 height 36
click at [486, 205] on input "Superuser~[EMAIL_ADDRESS][DOMAIN_NAME]" at bounding box center [754, 210] width 707 height 36
drag, startPoint x: 488, startPoint y: 205, endPoint x: 849, endPoint y: 168, distance: 362.2
click at [849, 168] on div "Email address Superuser~[EMAIL_ADDRESS][DOMAIN_NAME]" at bounding box center [754, 197] width 707 height 61
type input "Superuser~[EMAIL_ADDRESS][DOMAIN_NAME]"
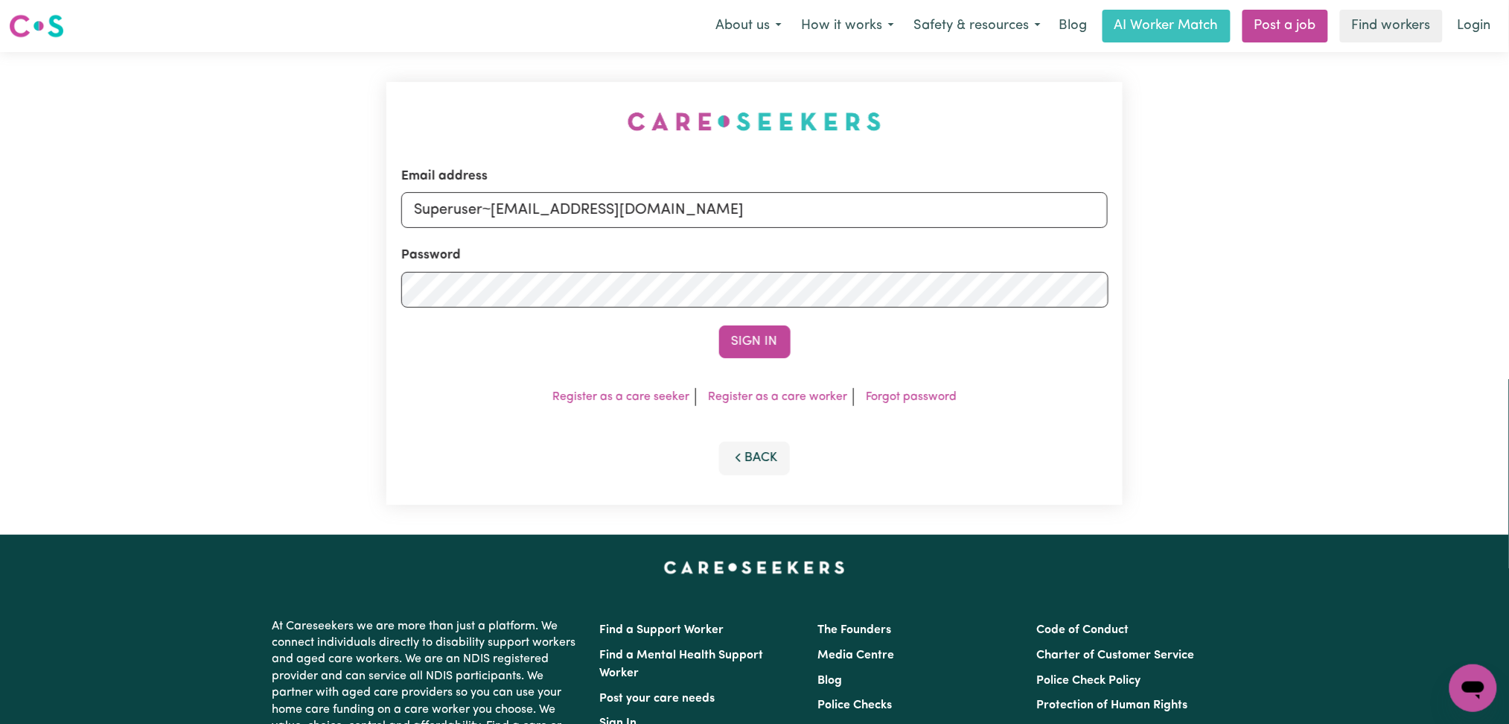
click at [719, 325] on button "Sign In" at bounding box center [754, 341] width 71 height 33
